Goal: Check status: Check status

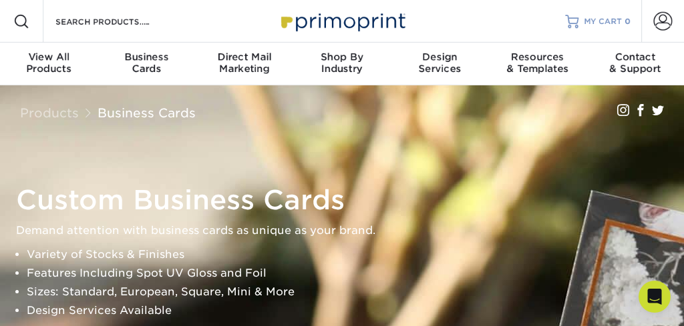
click at [598, 20] on span "MY CART" at bounding box center [603, 21] width 38 height 11
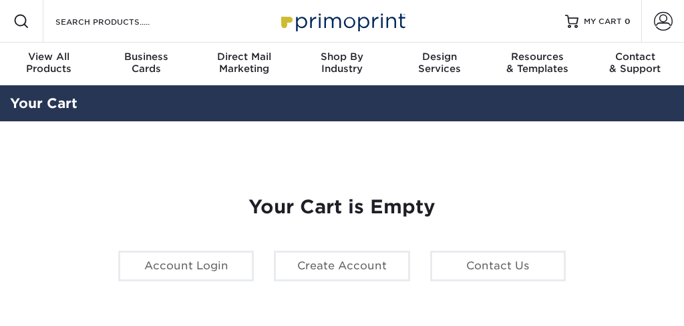
scroll to position [-2, 1]
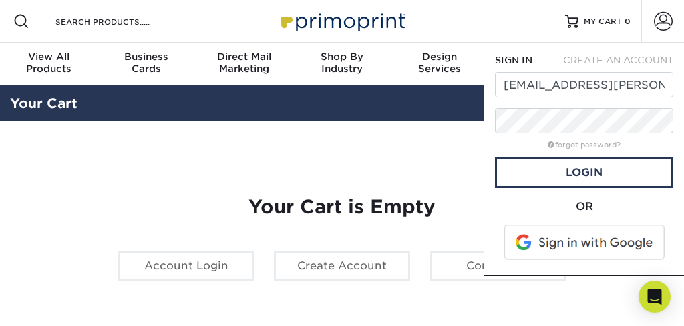
type input "[EMAIL_ADDRESS][PERSON_NAME][DOMAIN_NAME]"
click at [565, 240] on span at bounding box center [585, 243] width 170 height 35
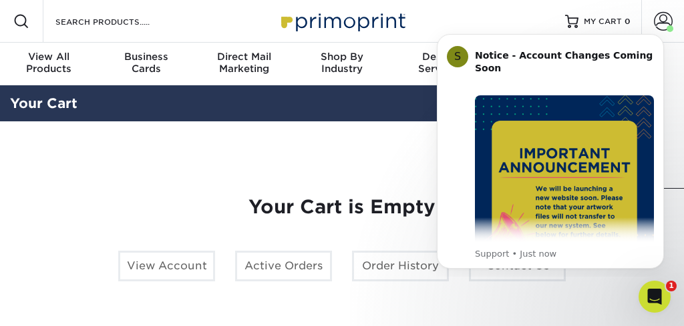
click at [662, 11] on link "Account" at bounding box center [662, 21] width 43 height 43
click at [659, 40] on icon "Dismiss notification" at bounding box center [659, 37] width 7 height 7
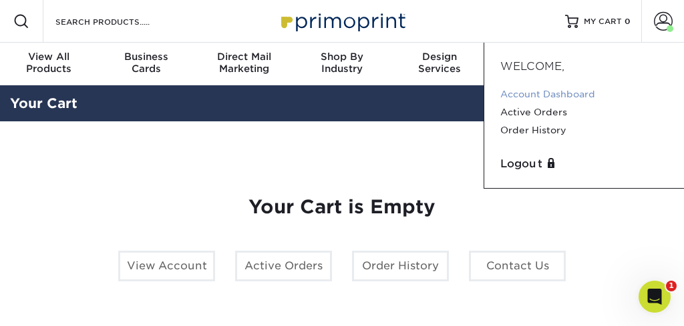
click at [591, 99] on link "Account Dashboard" at bounding box center [584, 94] width 168 height 18
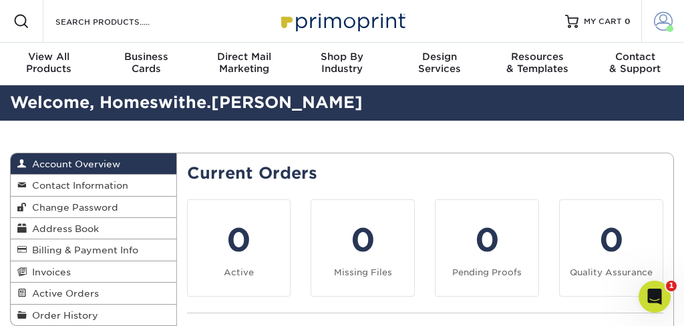
click at [659, 23] on span at bounding box center [663, 21] width 19 height 19
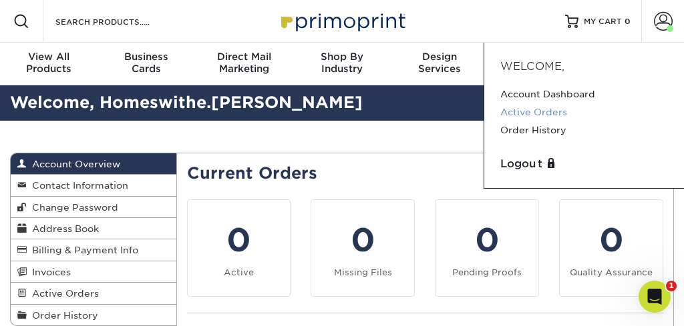
click at [535, 112] on link "Active Orders" at bounding box center [584, 112] width 168 height 18
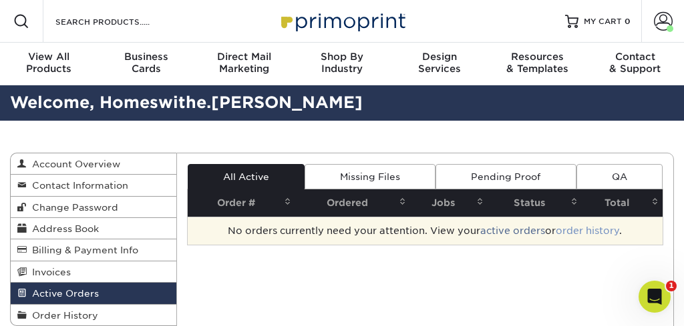
click at [605, 226] on link "order history" at bounding box center [586, 231] width 63 height 11
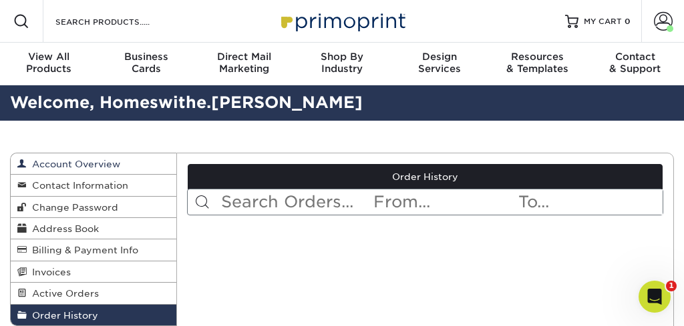
click at [118, 166] on span "Account Overview" at bounding box center [73, 164] width 93 height 11
